Goal: Task Accomplishment & Management: Complete application form

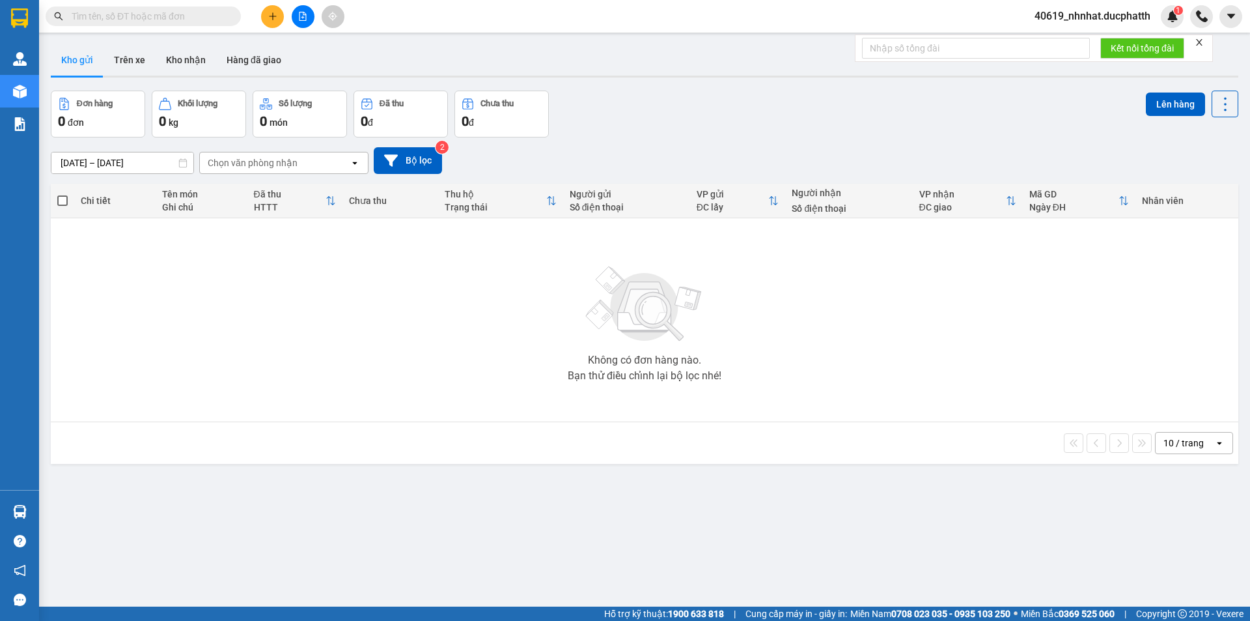
click at [312, 12] on button at bounding box center [303, 16] width 23 height 23
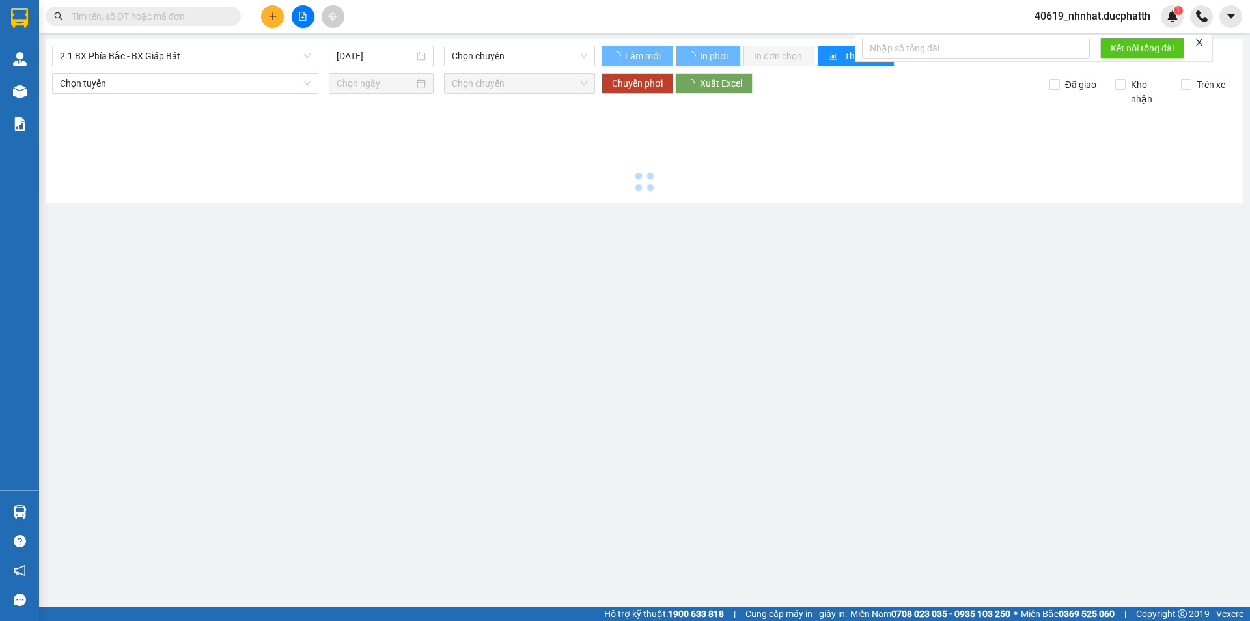
type input "13/10/2025"
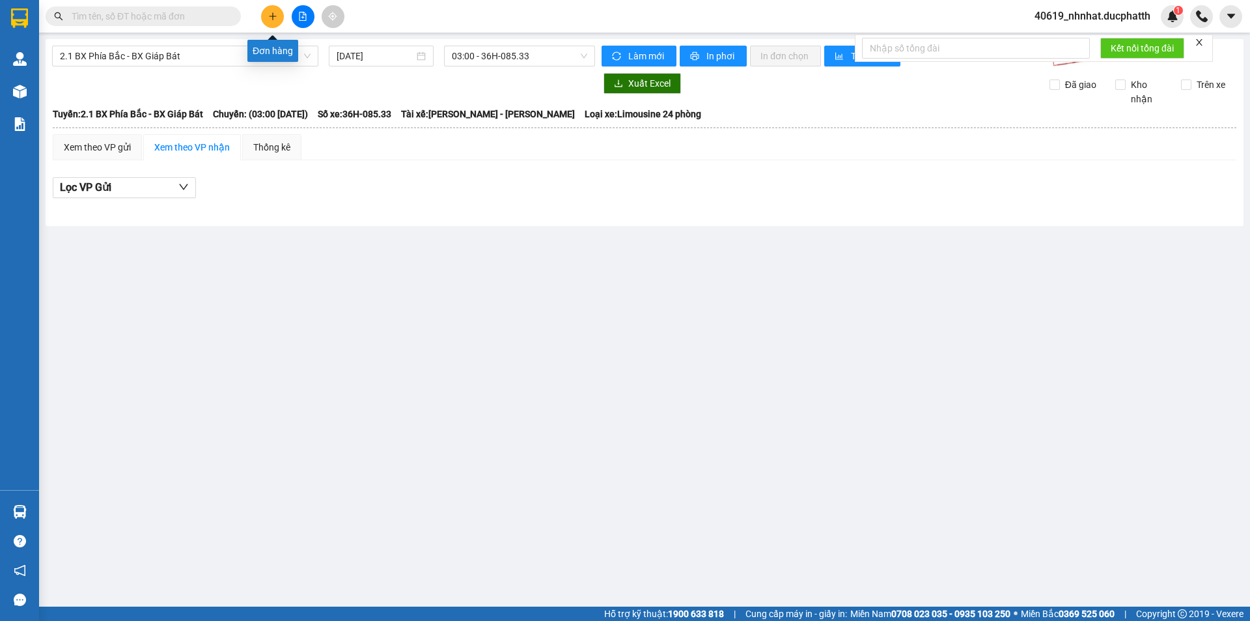
click at [274, 20] on icon "plus" at bounding box center [272, 16] width 9 height 9
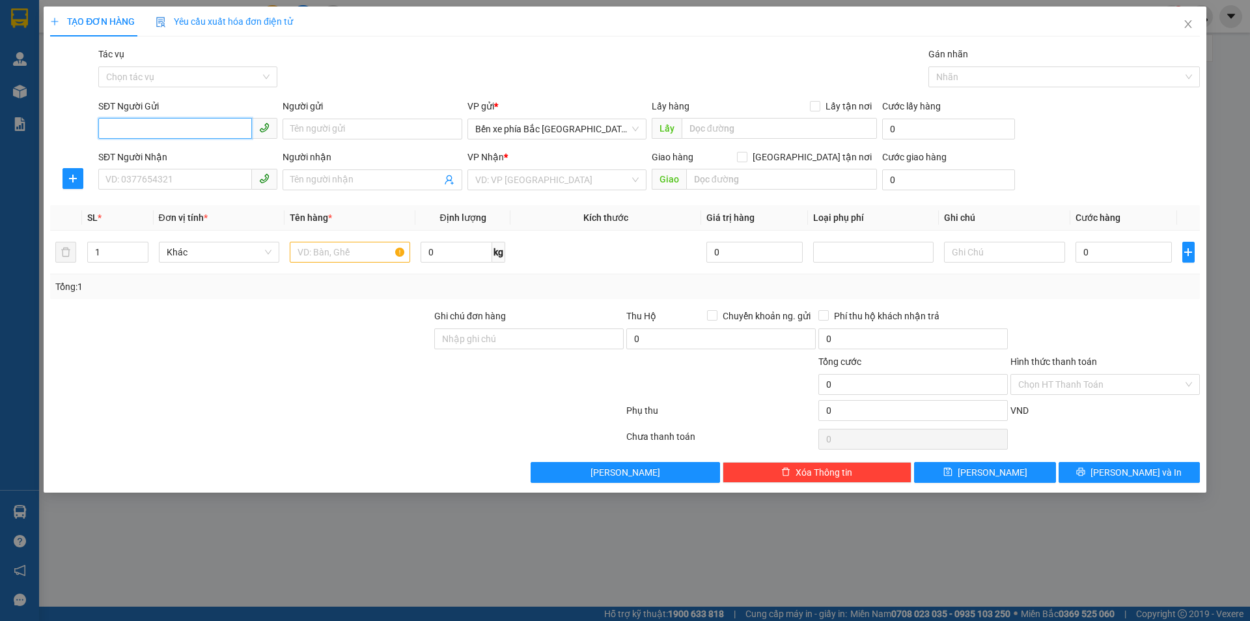
click at [156, 123] on input "SĐT Người Gửi" at bounding box center [175, 128] width 154 height 21
click at [531, 184] on input "search" at bounding box center [552, 180] width 154 height 20
drag, startPoint x: 781, startPoint y: 182, endPoint x: 805, endPoint y: 165, distance: 29.4
click at [783, 181] on input "text" at bounding box center [781, 179] width 191 height 21
click at [746, 158] on input "Giao tận nơi" at bounding box center [741, 156] width 9 height 9
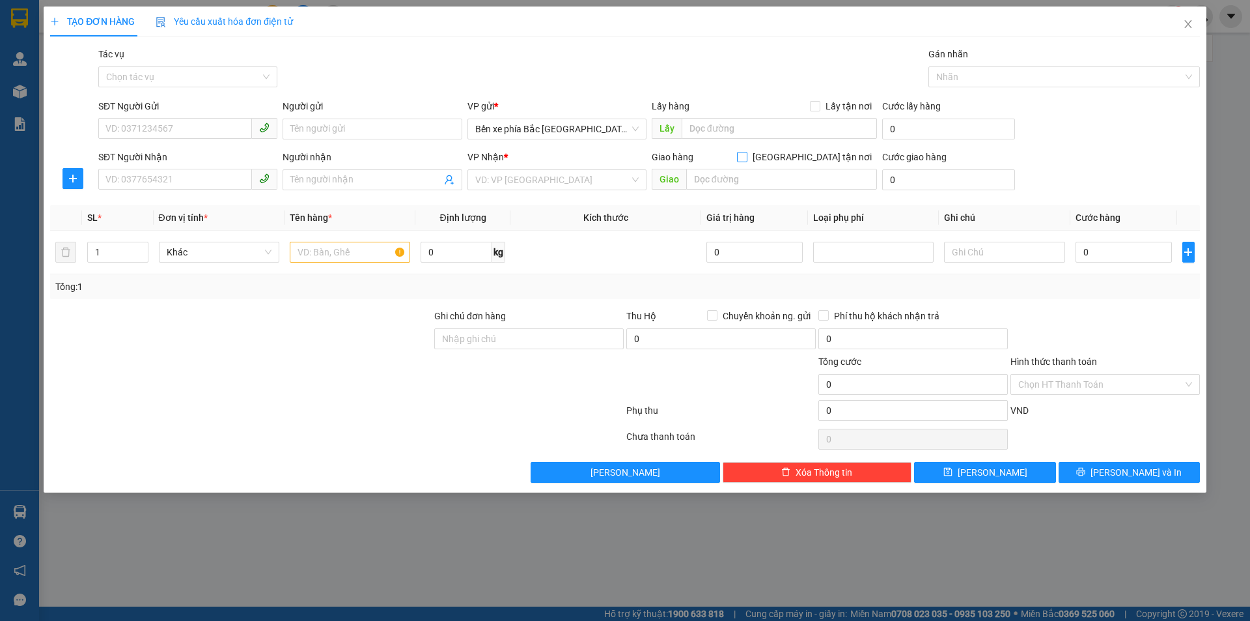
checkbox input "true"
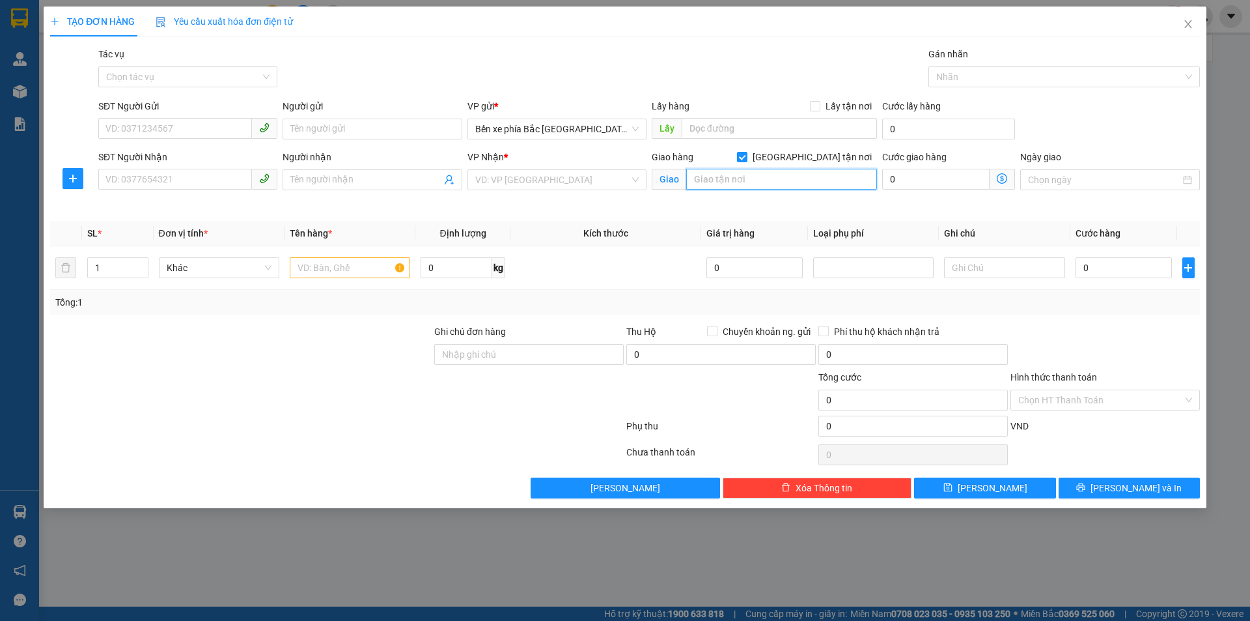
click at [789, 182] on input "text" at bounding box center [781, 179] width 191 height 21
paste input "24 P. Bùi Quốc Khái"
click at [1007, 176] on icon "dollar-circle" at bounding box center [1002, 178] width 10 height 10
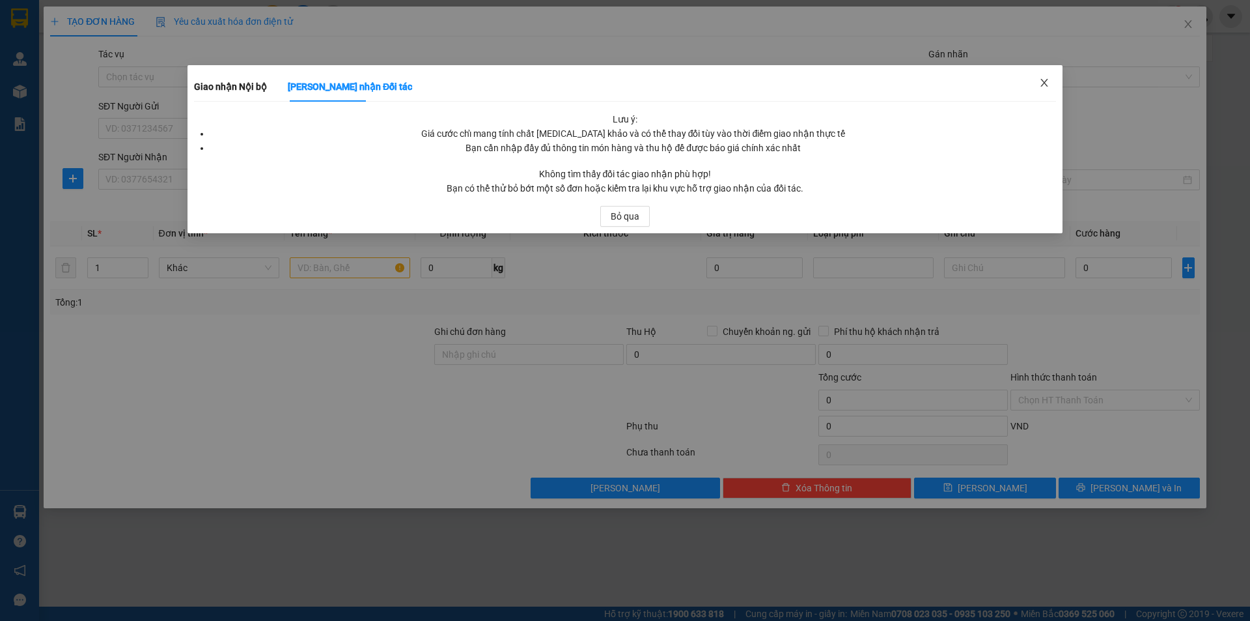
click at [1049, 84] on icon "close" at bounding box center [1044, 82] width 10 height 10
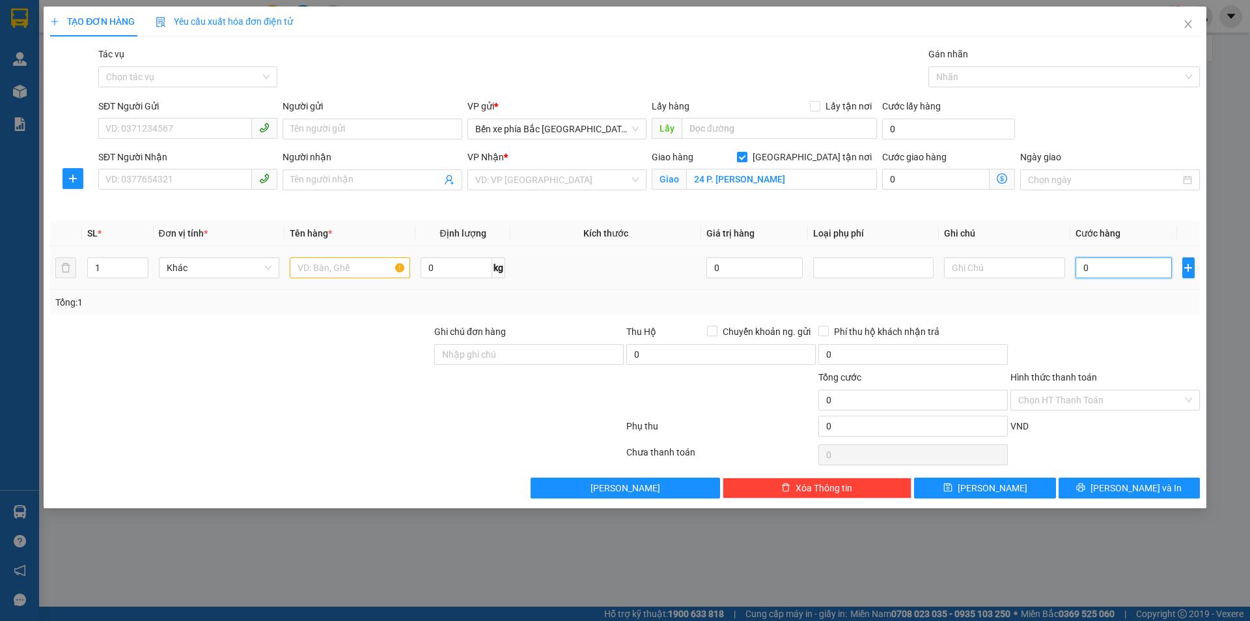
click at [1119, 270] on input "0" at bounding box center [1124, 267] width 97 height 21
click at [922, 175] on input "0" at bounding box center [935, 179] width 107 height 21
click at [1046, 395] on input "Hình thức thanh toán" at bounding box center [1100, 400] width 165 height 20
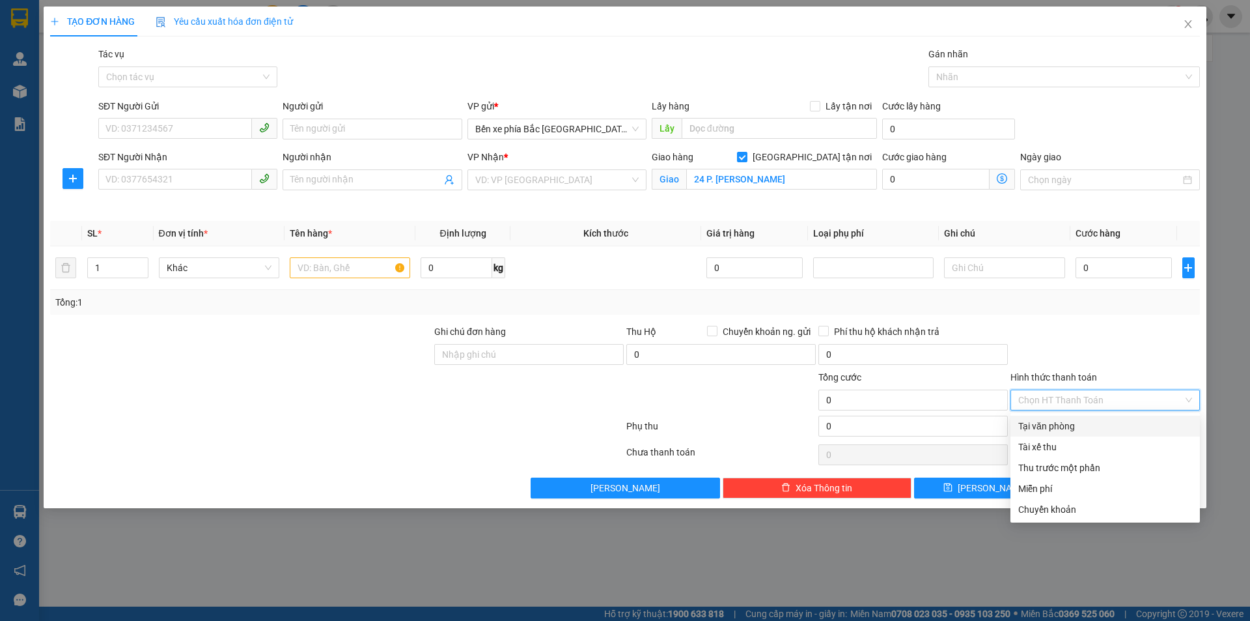
click at [901, 167] on div "Cước giao hàng" at bounding box center [948, 160] width 133 height 20
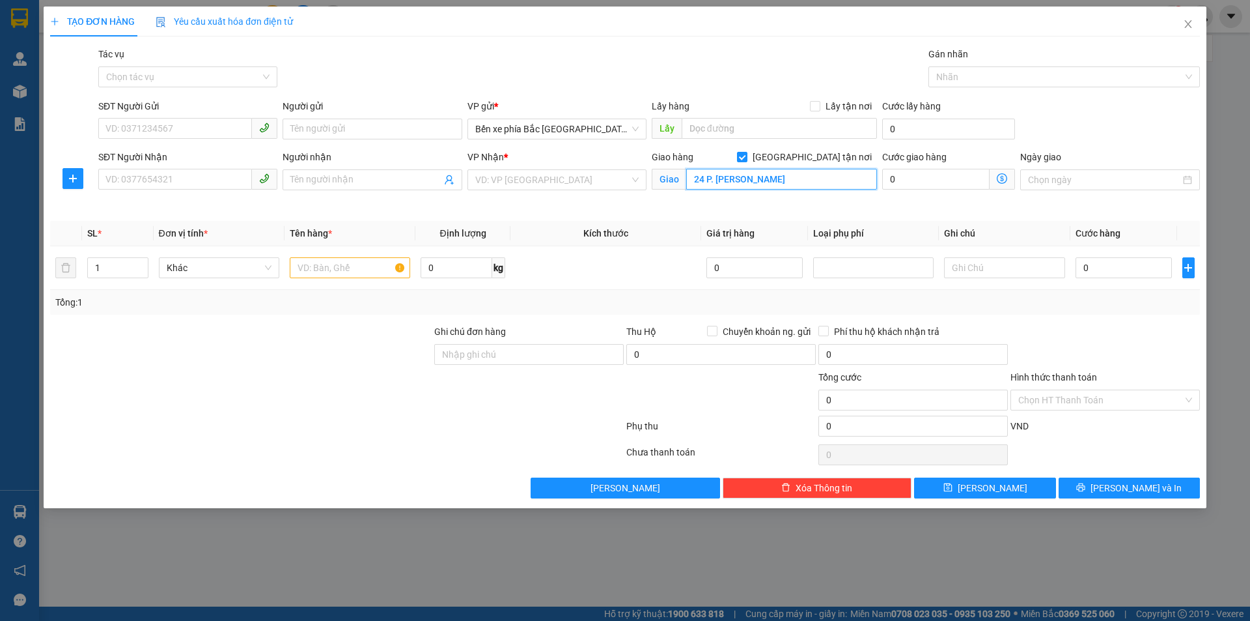
paste input ", Hoàng Liệt, Hoàng Mai, Hà Nội, Việt Nam"
type input "24 P. Bùi Quốc Khái, Hoàng Liệt, Hoàng Mai, Hà Nội, Việt Nam"
click at [1007, 178] on icon "dollar-circle" at bounding box center [1002, 178] width 10 height 10
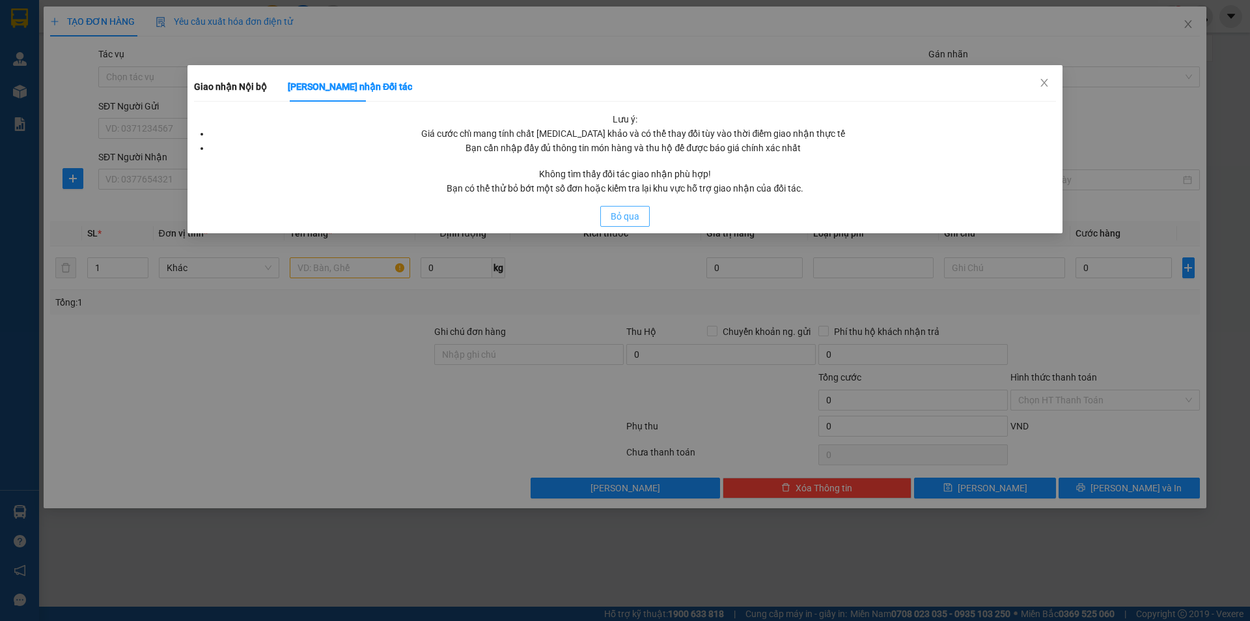
click at [626, 219] on span "Bỏ qua" at bounding box center [625, 216] width 29 height 14
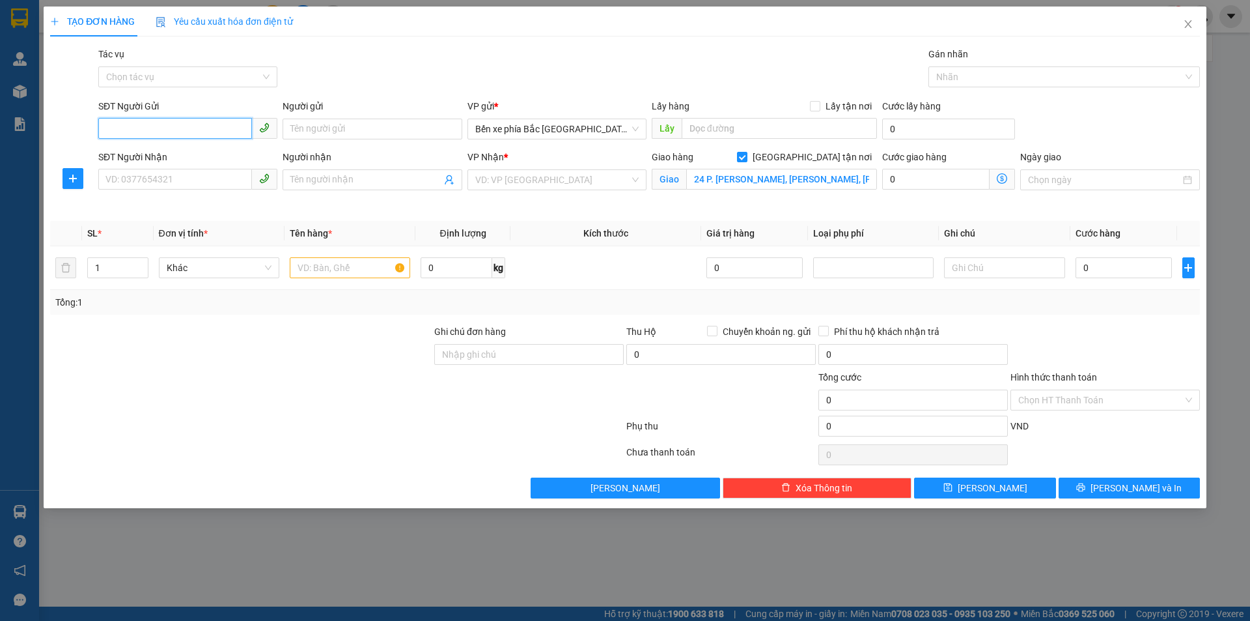
click at [200, 130] on input "SĐT Người Gửi" at bounding box center [175, 128] width 154 height 21
type input "1"
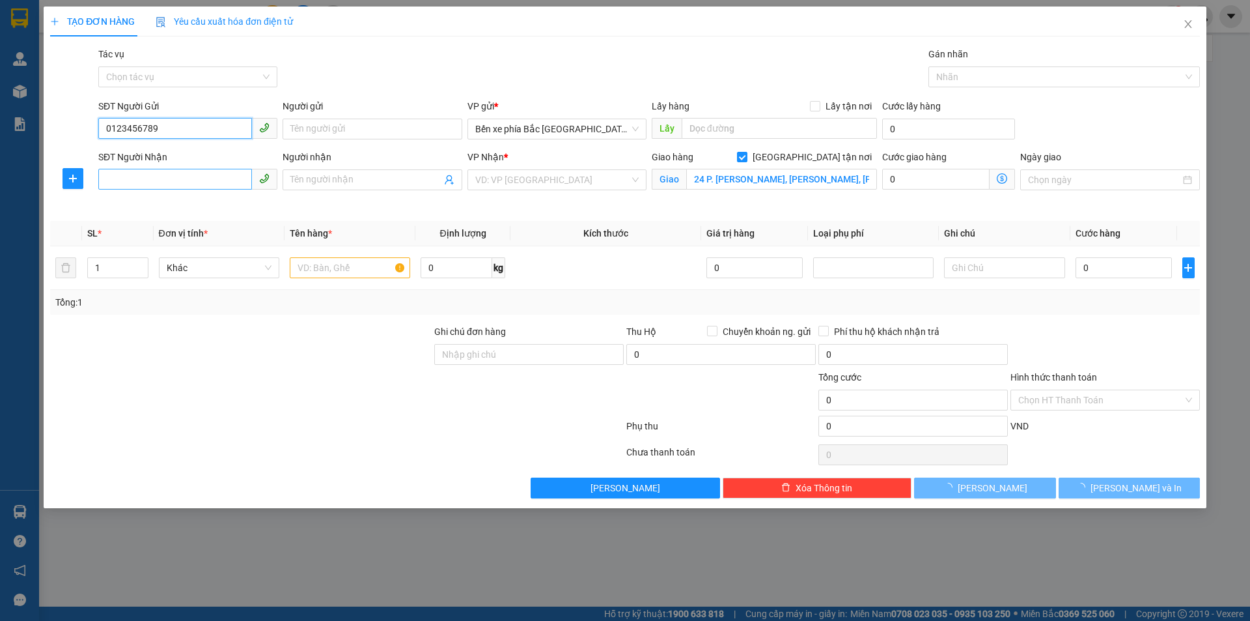
type input "0123456789"
click at [206, 175] on input "SĐT Người Nhận" at bounding box center [175, 179] width 154 height 21
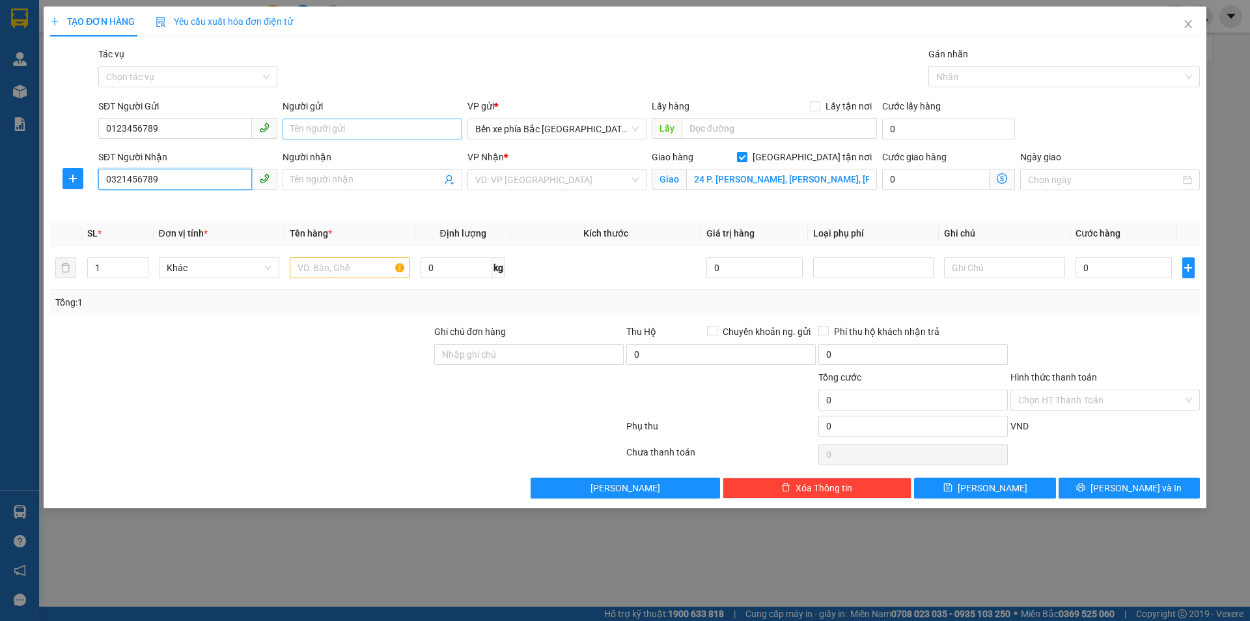
type input "0321456789"
click at [408, 128] on input "Người gửi" at bounding box center [372, 129] width 179 height 21
type input "a"
click at [374, 183] on input "Người nhận" at bounding box center [365, 180] width 150 height 14
type input "b"
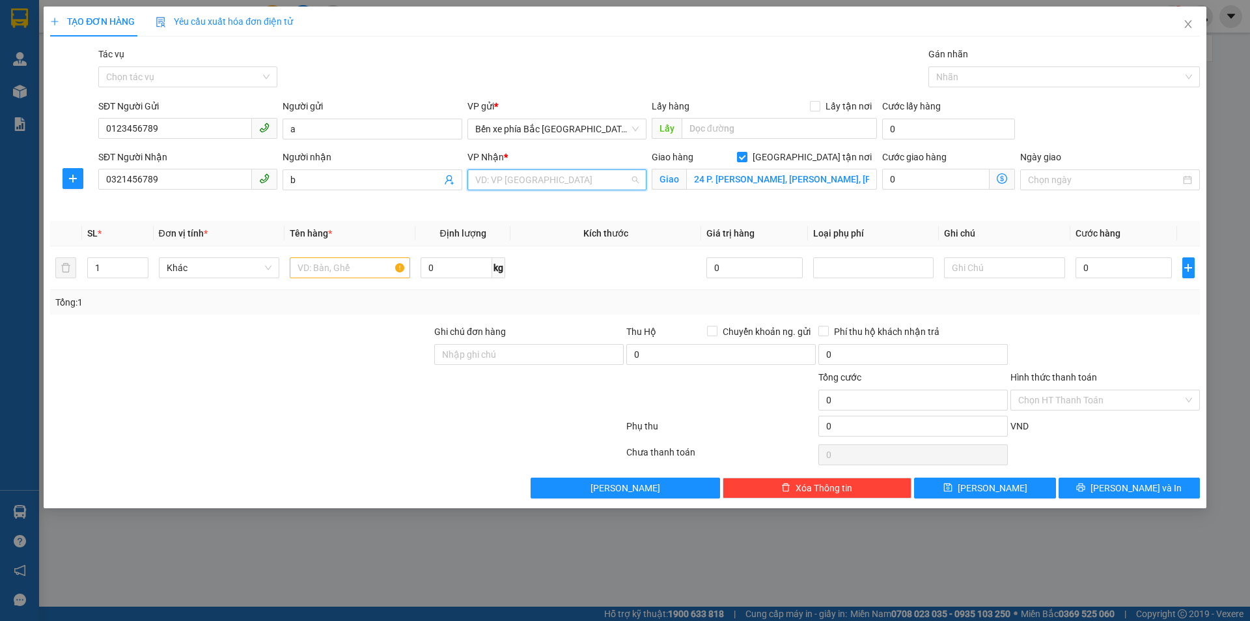
click at [547, 178] on input "search" at bounding box center [552, 180] width 154 height 20
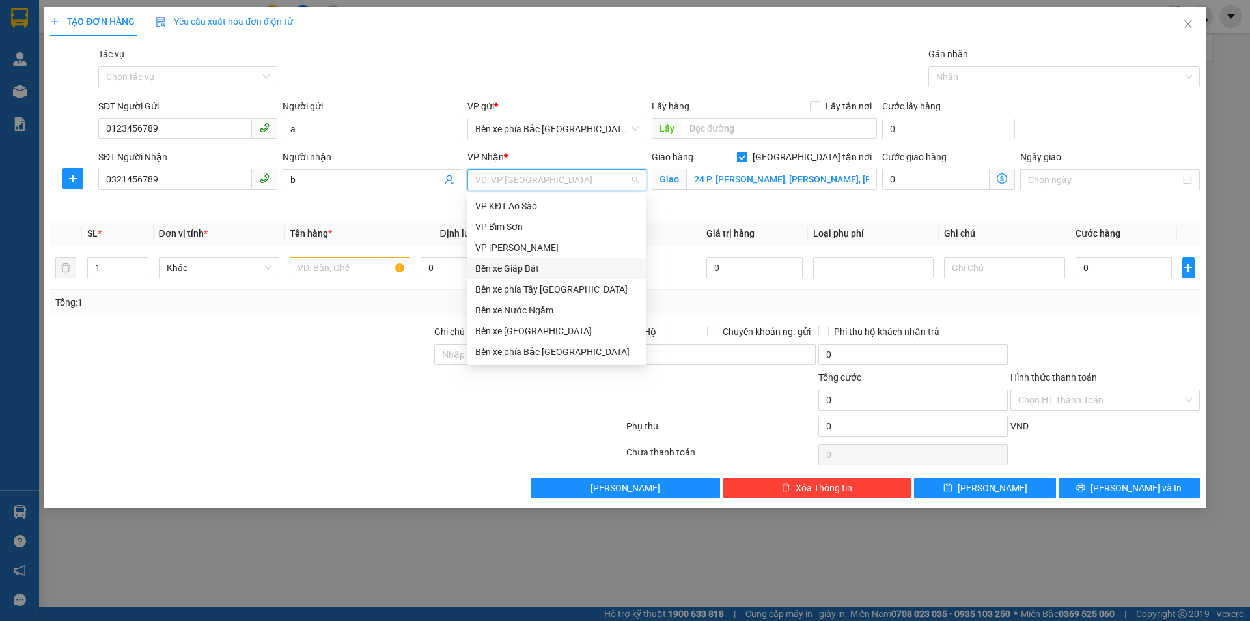
click at [540, 268] on div "Bến xe Giáp Bát" at bounding box center [556, 268] width 163 height 14
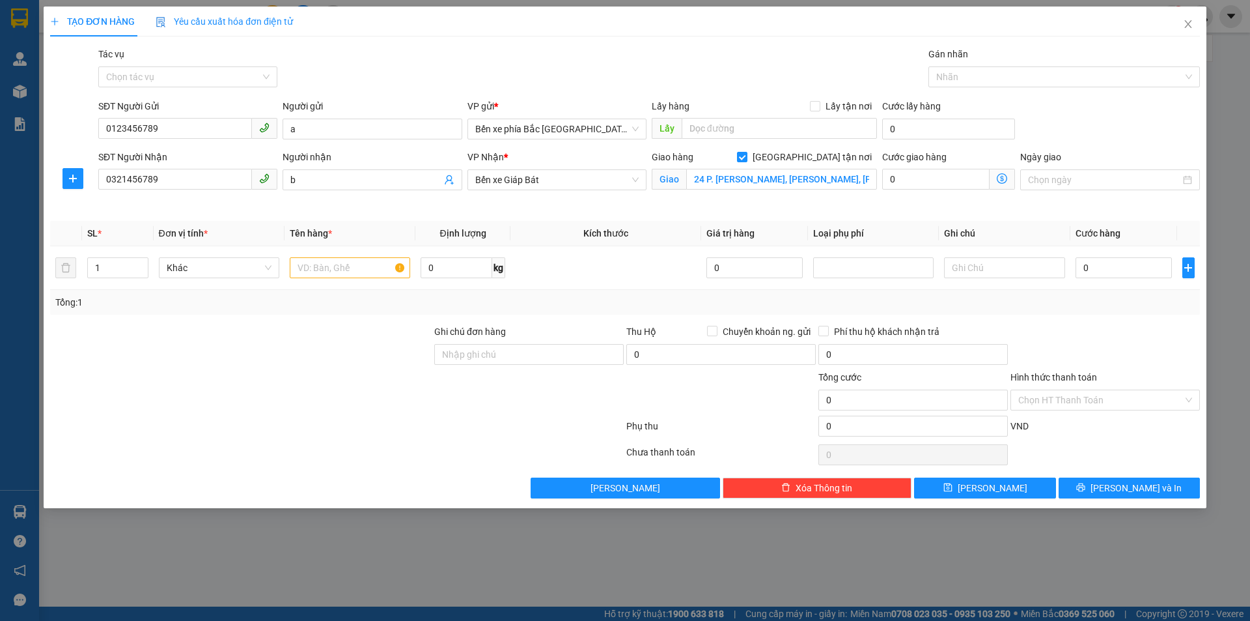
click at [1003, 182] on icon "dollar-circle" at bounding box center [1002, 178] width 10 height 10
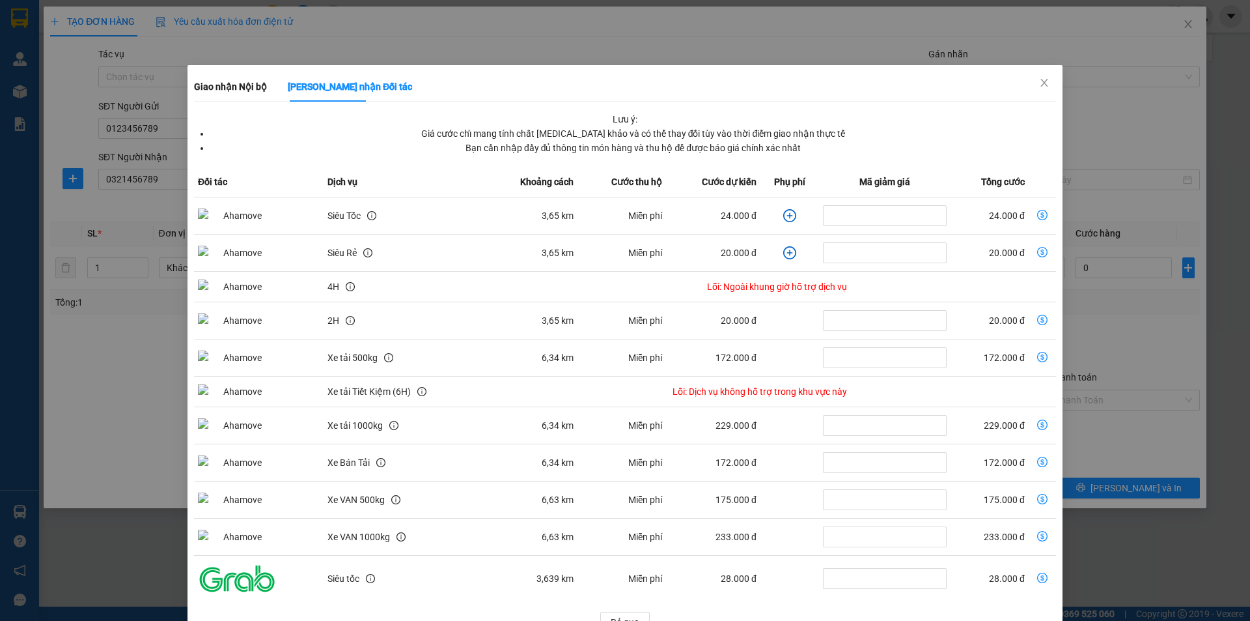
click at [784, 212] on icon "plus-circle" at bounding box center [789, 215] width 13 height 13
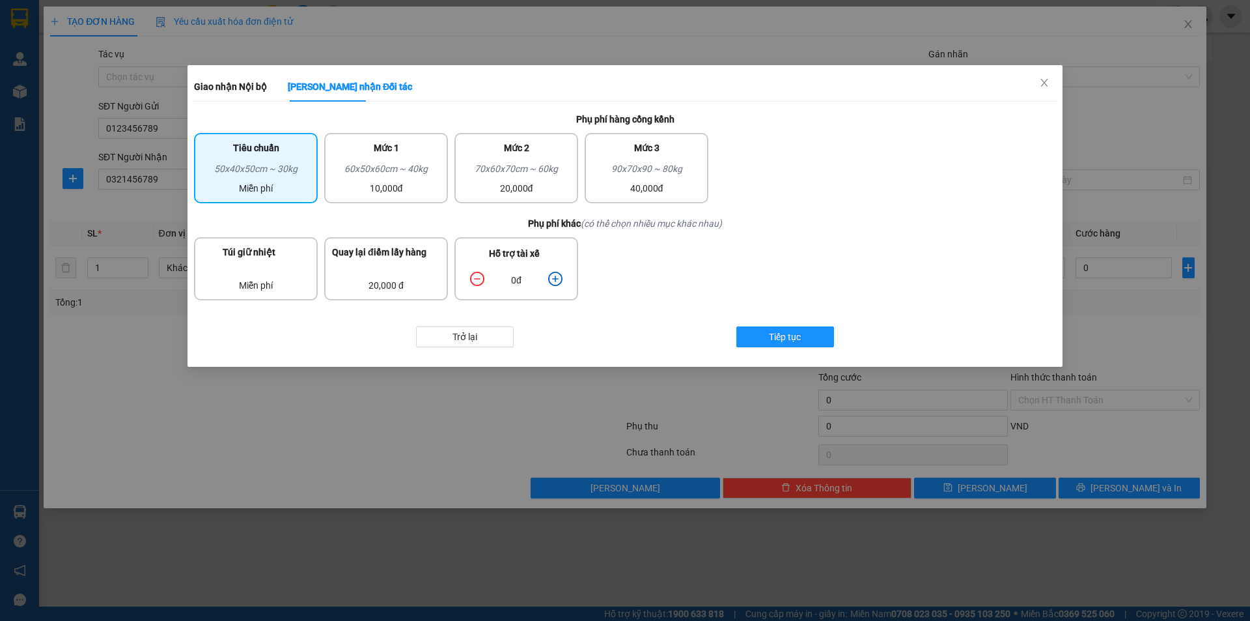
click at [559, 274] on icon "plus-circle" at bounding box center [555, 279] width 14 height 14
drag, startPoint x: 559, startPoint y: 273, endPoint x: 541, endPoint y: 330, distance: 59.5
click at [560, 273] on icon "plus-circle" at bounding box center [555, 279] width 14 height 14
click at [768, 339] on button "Tiếp tục" at bounding box center [785, 336] width 98 height 21
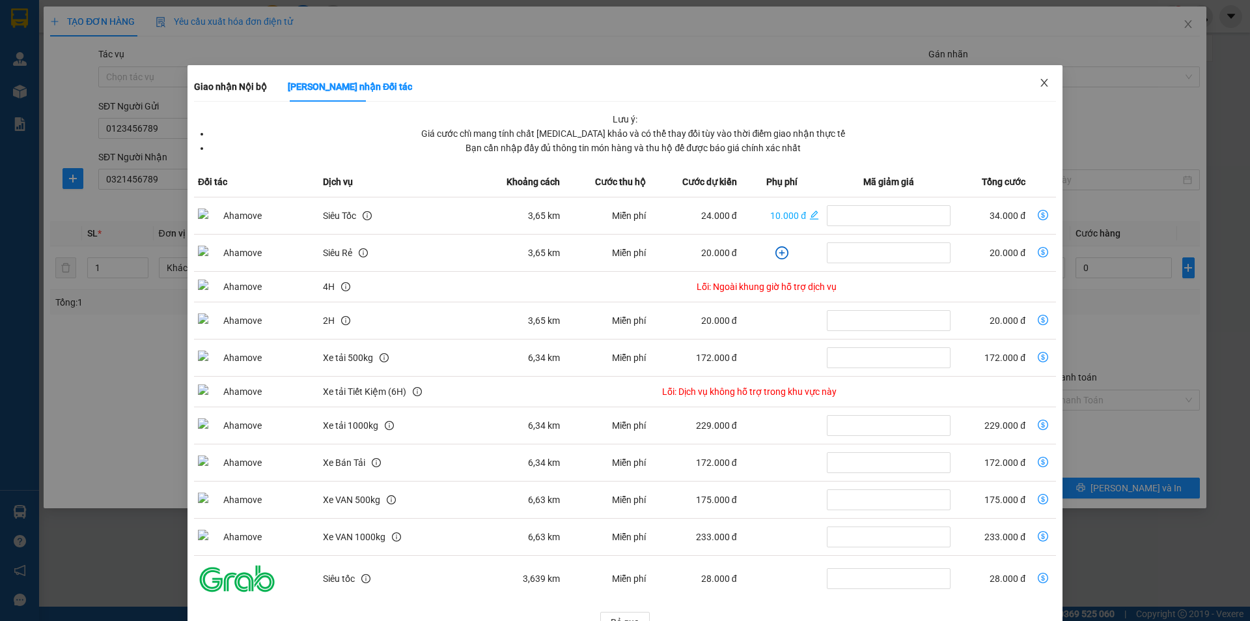
click at [1039, 81] on icon "close" at bounding box center [1044, 82] width 10 height 10
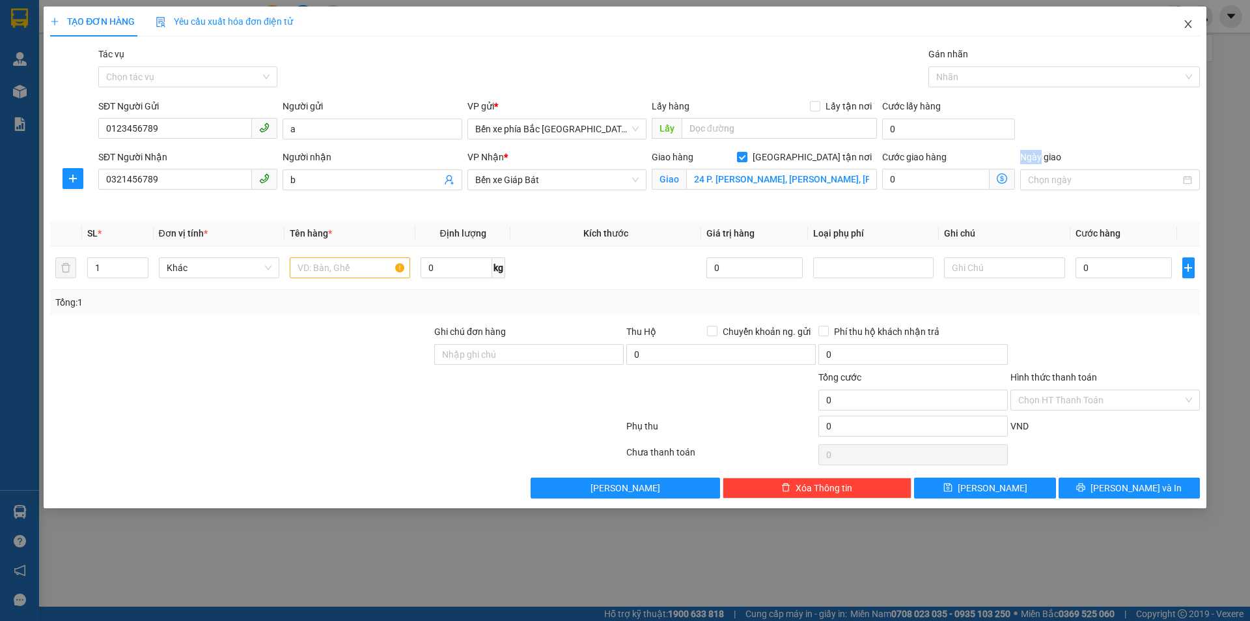
click at [1186, 22] on icon "close" at bounding box center [1187, 24] width 7 height 8
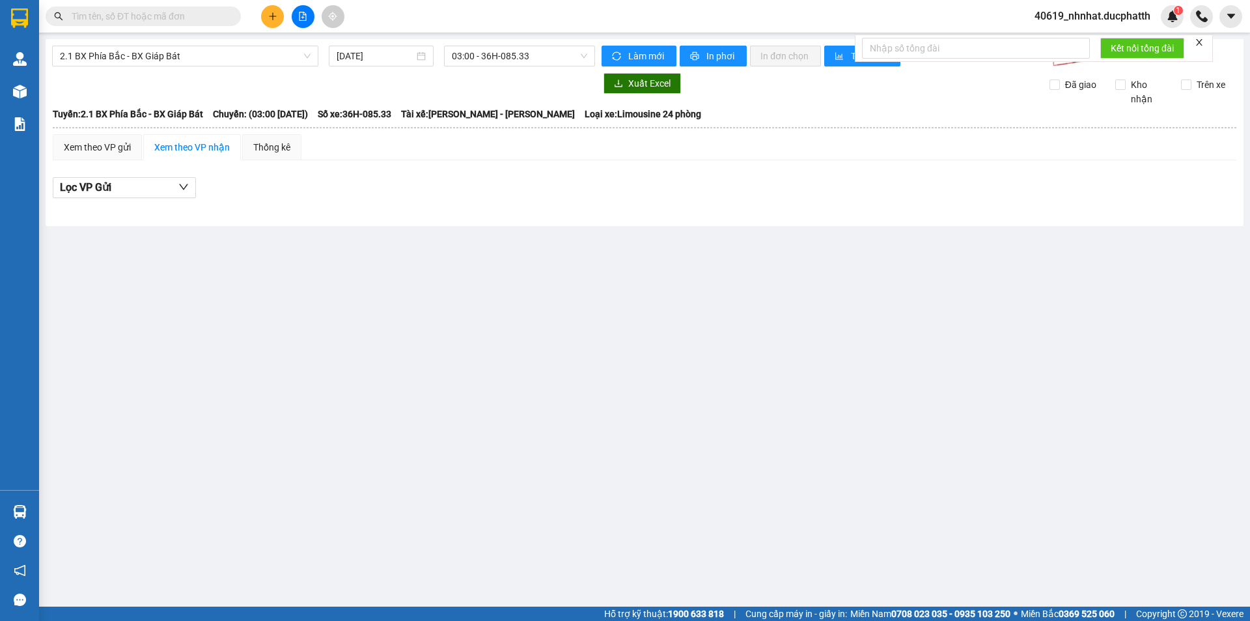
click at [1105, 14] on span "40619_nhnhat.ducphatth" at bounding box center [1092, 16] width 137 height 16
click at [1096, 37] on span "Đăng xuất" at bounding box center [1098, 40] width 110 height 14
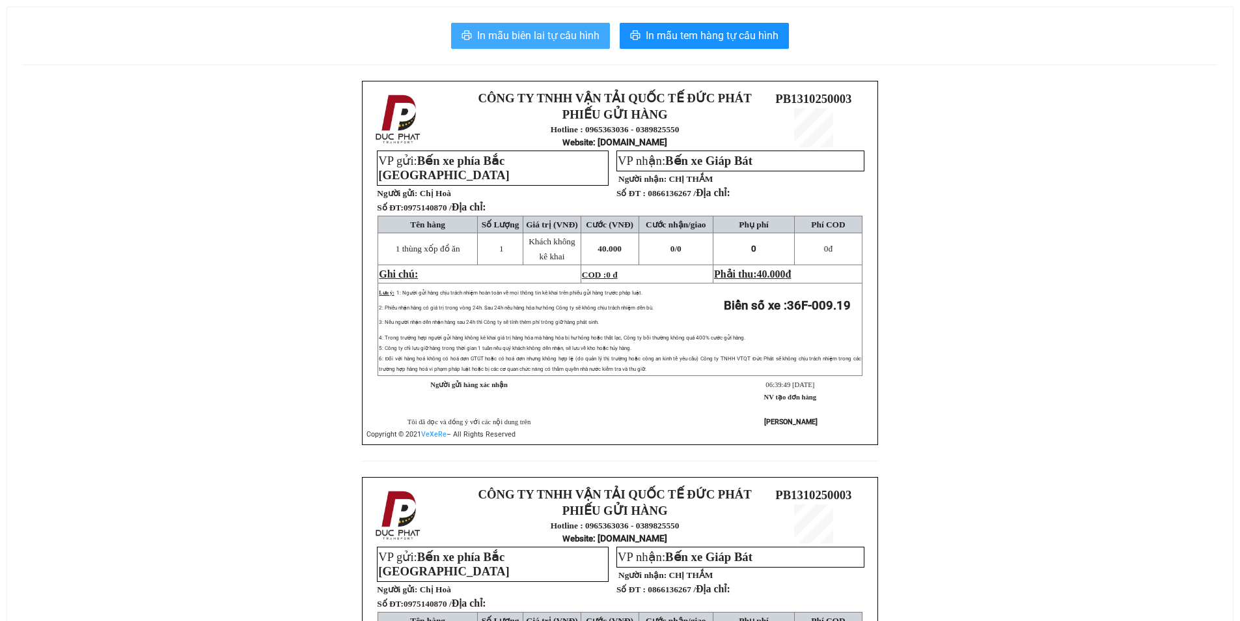
click at [539, 38] on span "In mẫu biên lai tự cấu hình" at bounding box center [538, 35] width 122 height 16
